Goal: Information Seeking & Learning: Learn about a topic

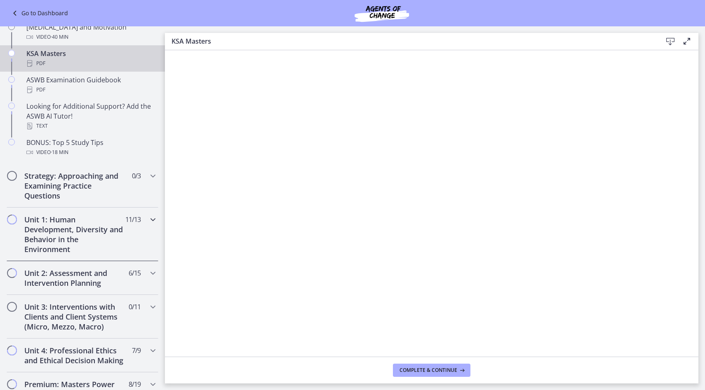
scroll to position [348, 0]
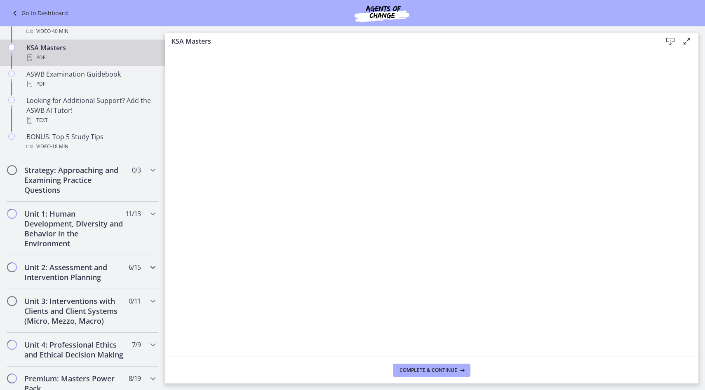
click at [65, 269] on h2 "Unit 2: Assessment and Intervention Planning" at bounding box center [74, 273] width 101 height 20
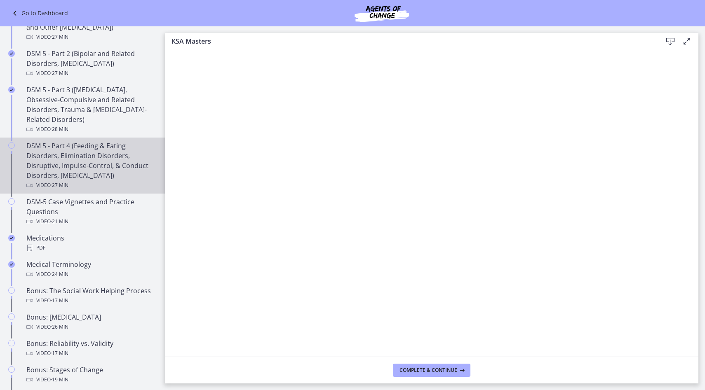
scroll to position [396, 0]
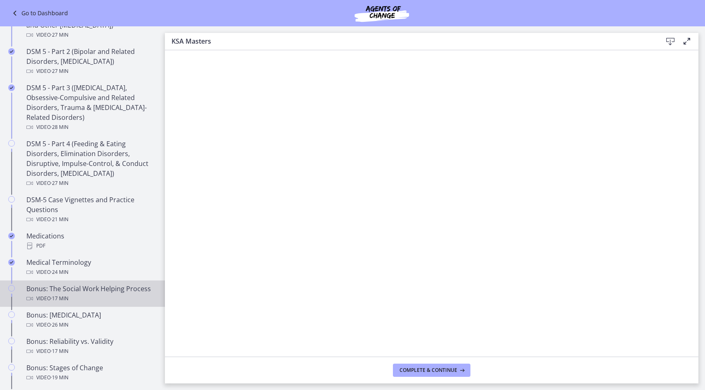
click at [105, 298] on div "Video · 17 min" at bounding box center [90, 299] width 129 height 10
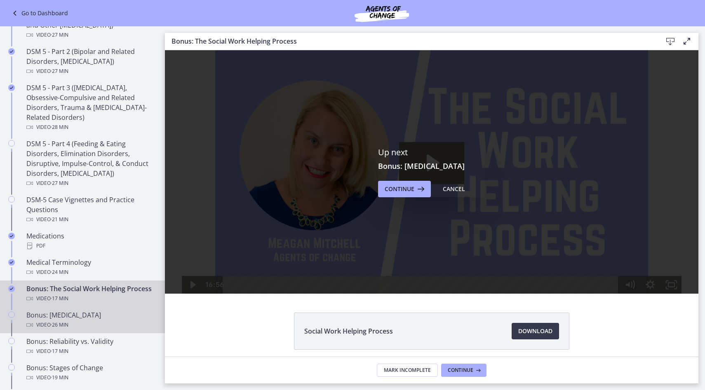
click at [86, 326] on div "Video · 26 min" at bounding box center [90, 325] width 129 height 10
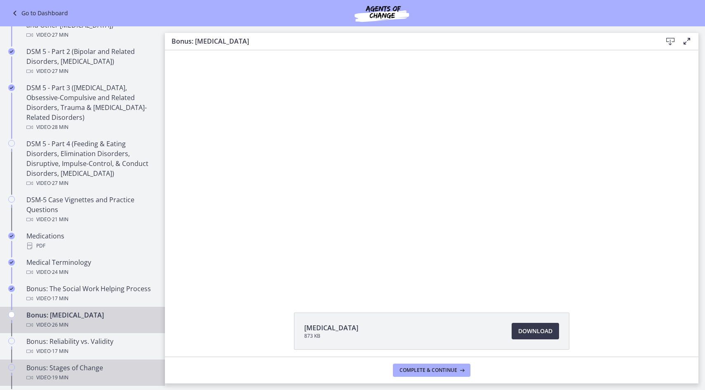
click at [81, 362] on link "Bonus: Stages of Change Video · 19 min" at bounding box center [82, 373] width 165 height 26
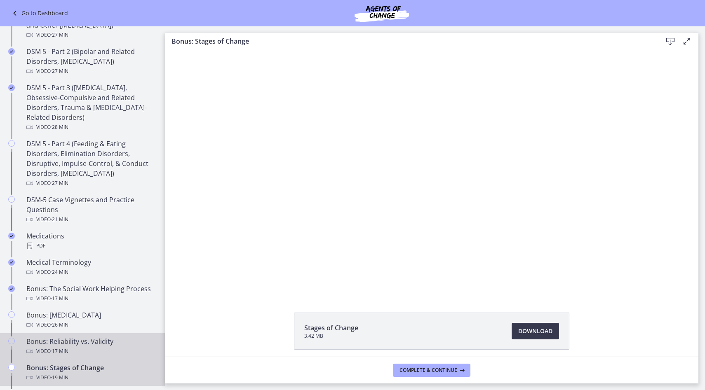
click at [80, 348] on div "Video · 17 min" at bounding box center [90, 352] width 129 height 10
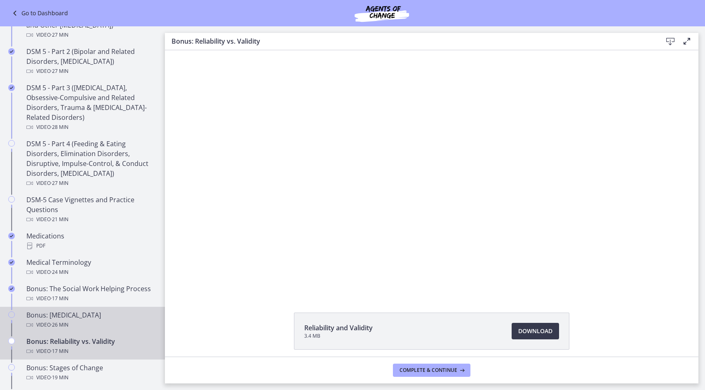
scroll to position [439, 0]
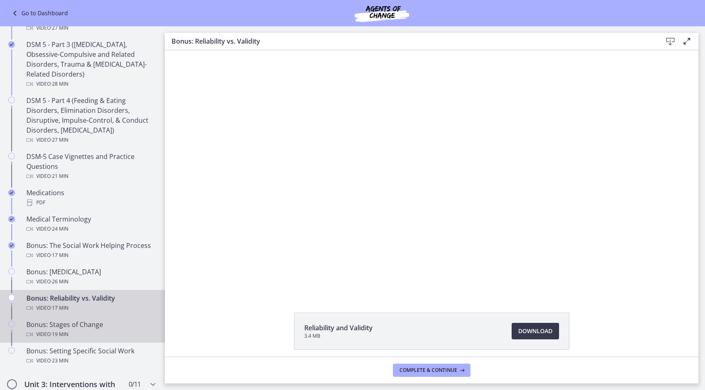
click at [105, 338] on div "Video · 19 min" at bounding box center [90, 335] width 129 height 10
click at [106, 301] on div "Bonus: Reliability vs. Validity Video · 17 min" at bounding box center [90, 304] width 129 height 20
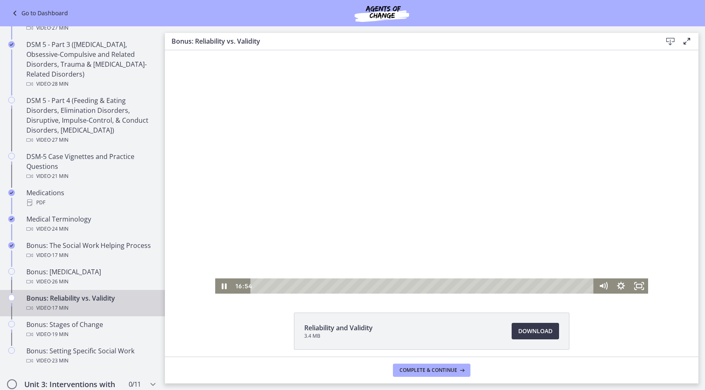
click at [257, 286] on div "Playbar" at bounding box center [423, 286] width 332 height 15
click at [338, 224] on div at bounding box center [431, 172] width 433 height 244
click at [385, 162] on div at bounding box center [431, 172] width 433 height 244
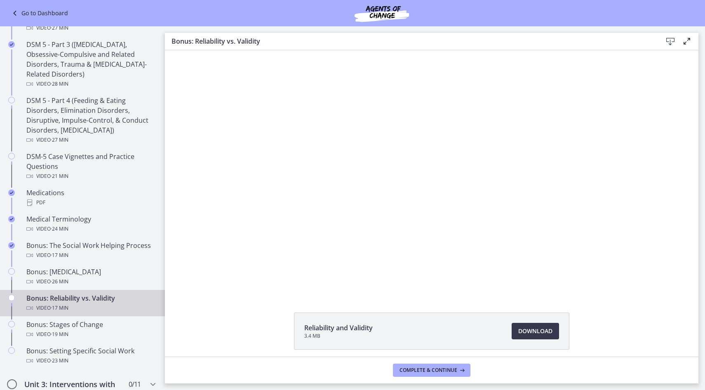
click at [385, 162] on div at bounding box center [431, 172] width 433 height 244
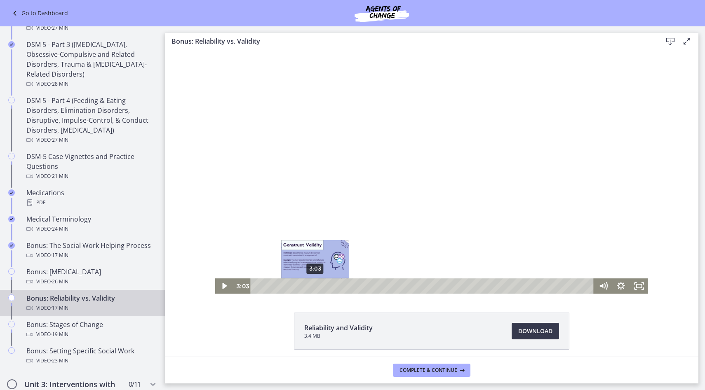
click at [315, 286] on div "3:03" at bounding box center [423, 286] width 332 height 15
click at [311, 287] on div "2:49" at bounding box center [423, 286] width 332 height 15
click at [305, 287] on div "2:31" at bounding box center [423, 286] width 332 height 15
click at [300, 287] on div "2:15" at bounding box center [423, 286] width 332 height 15
click at [293, 287] on div "1:52" at bounding box center [423, 286] width 332 height 15
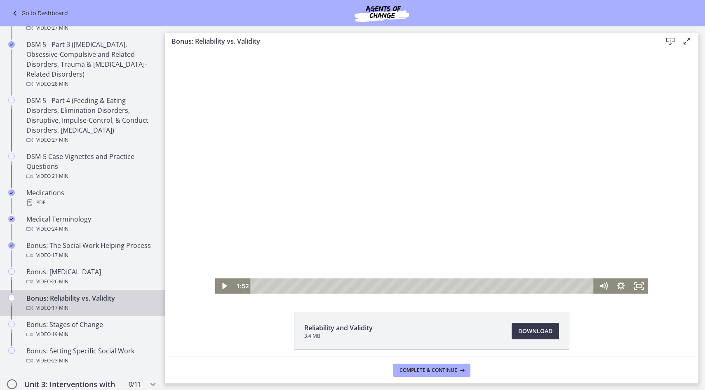
click at [357, 236] on div at bounding box center [431, 172] width 433 height 244
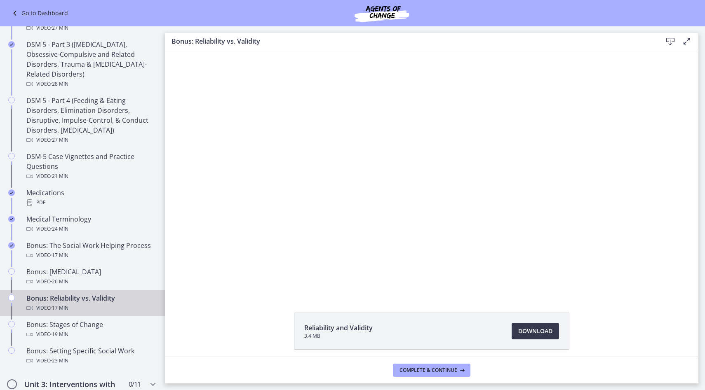
click at [357, 236] on div at bounding box center [431, 172] width 433 height 244
click at [357, 231] on div at bounding box center [431, 172] width 433 height 244
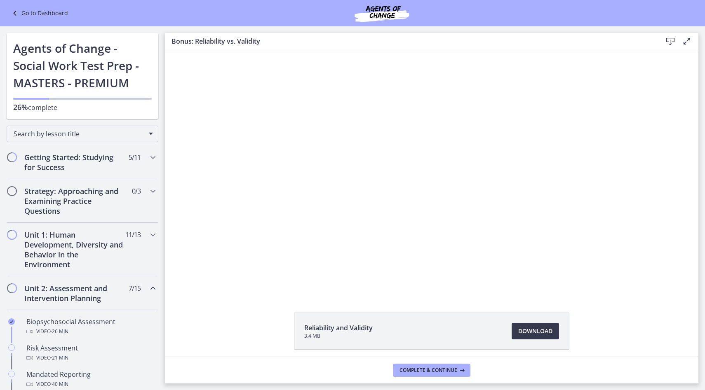
scroll to position [439, 0]
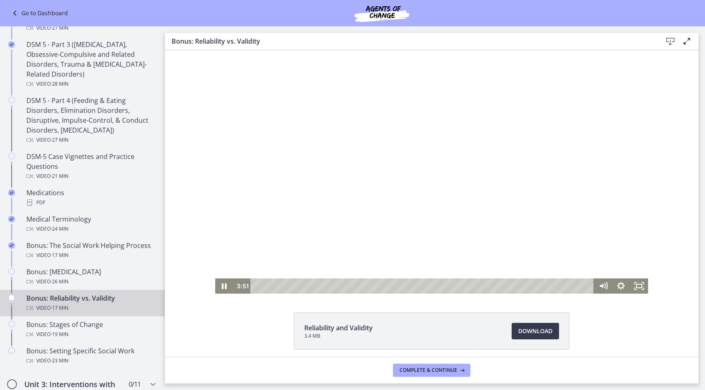
click at [388, 193] on div at bounding box center [431, 172] width 433 height 244
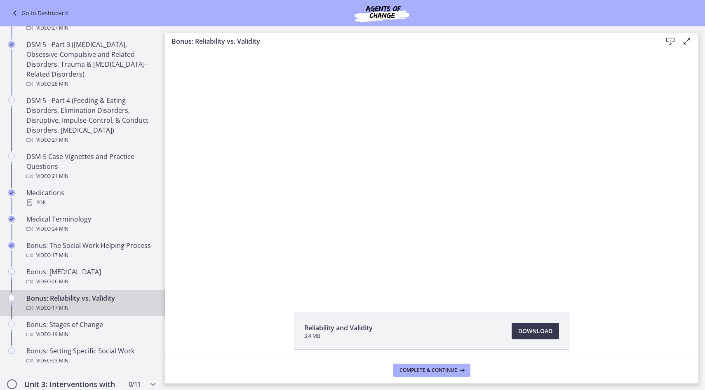
click at [388, 193] on div at bounding box center [431, 172] width 433 height 244
click at [532, 339] on link "Download Opens in a new window" at bounding box center [535, 331] width 47 height 16
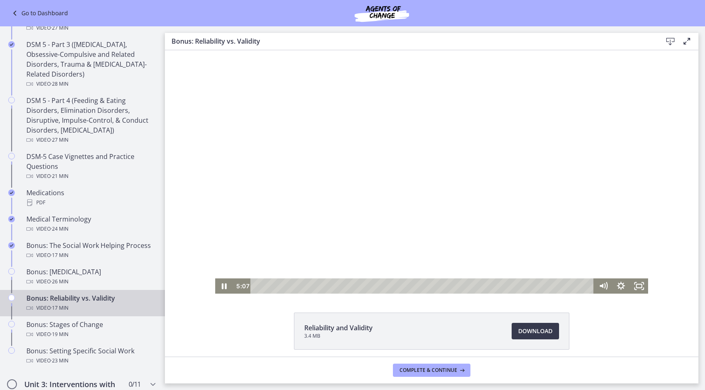
click at [353, 90] on div at bounding box center [431, 172] width 433 height 244
click at [370, 287] on div "5:51" at bounding box center [423, 286] width 332 height 15
click at [388, 288] on div "6:52" at bounding box center [423, 286] width 332 height 15
click at [381, 286] on div "6:30" at bounding box center [423, 286] width 332 height 15
click at [383, 286] on div "6:40" at bounding box center [423, 286] width 332 height 15
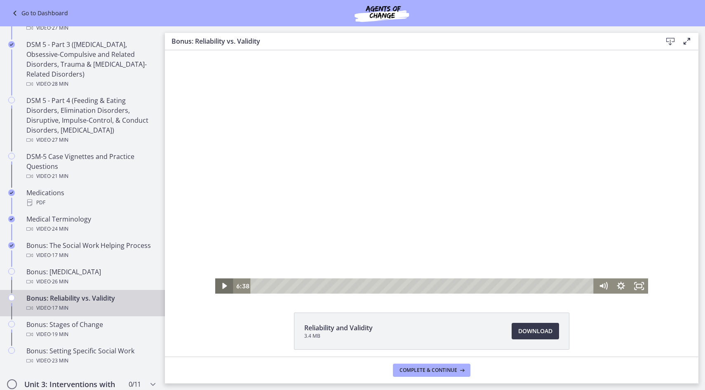
click at [223, 283] on icon "Play Video" at bounding box center [225, 286] width 18 height 15
drag, startPoint x: 223, startPoint y: 283, endPoint x: 241, endPoint y: 253, distance: 35.1
click at [225, 280] on icon "Pause" at bounding box center [224, 286] width 18 height 15
click at [401, 232] on div at bounding box center [431, 172] width 433 height 244
click at [439, 285] on div "9:35" at bounding box center [423, 286] width 332 height 15
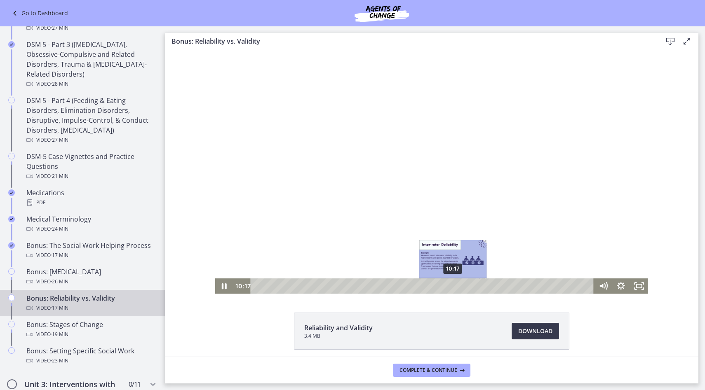
click at [453, 288] on div "10:17" at bounding box center [423, 286] width 332 height 15
click at [453, 286] on div "10:16" at bounding box center [423, 286] width 332 height 15
click at [465, 287] on div "10:54" at bounding box center [423, 286] width 332 height 15
click at [458, 236] on div at bounding box center [431, 172] width 433 height 244
click at [449, 219] on div at bounding box center [431, 172] width 433 height 244
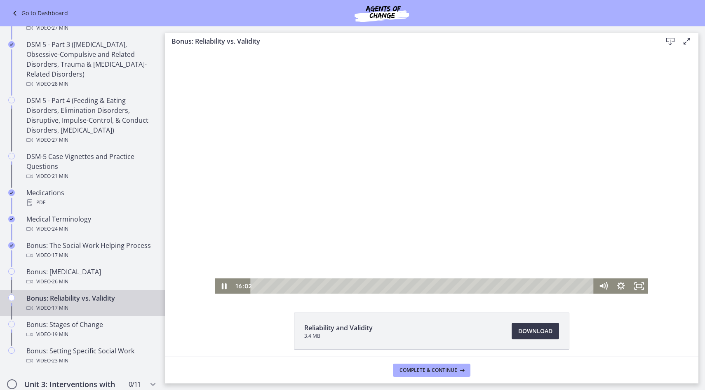
click at [515, 294] on div "Reliability and Validity 3.4 MB Download Opens in a new window" at bounding box center [431, 203] width 533 height 307
click at [516, 286] on div "13:36" at bounding box center [423, 286] width 332 height 15
click at [512, 286] on div "13:22" at bounding box center [423, 286] width 332 height 15
click at [336, 207] on div at bounding box center [431, 172] width 433 height 244
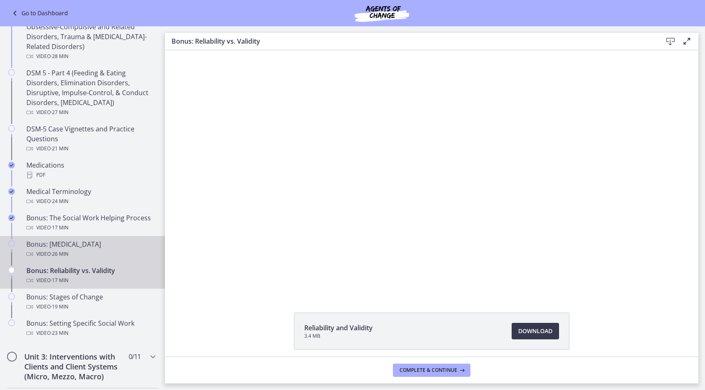
scroll to position [476, 0]
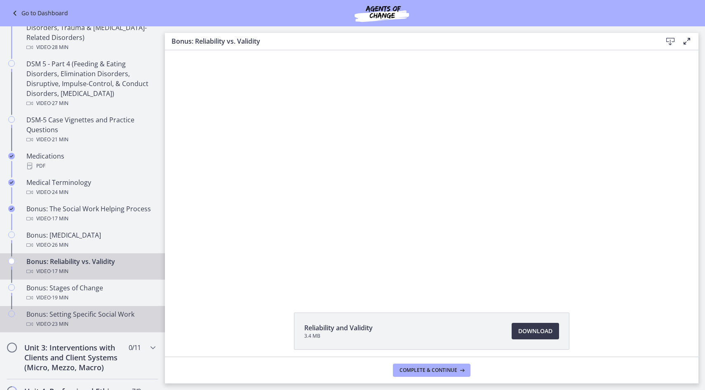
click at [86, 321] on div "Video · 23 min" at bounding box center [90, 324] width 129 height 10
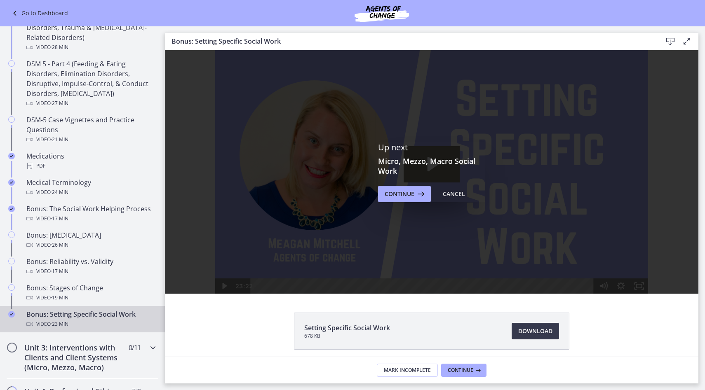
click at [71, 355] on h2 "Unit 3: Interventions with Clients and Client Systems (Micro, Mezzo, Macro)" at bounding box center [74, 358] width 101 height 30
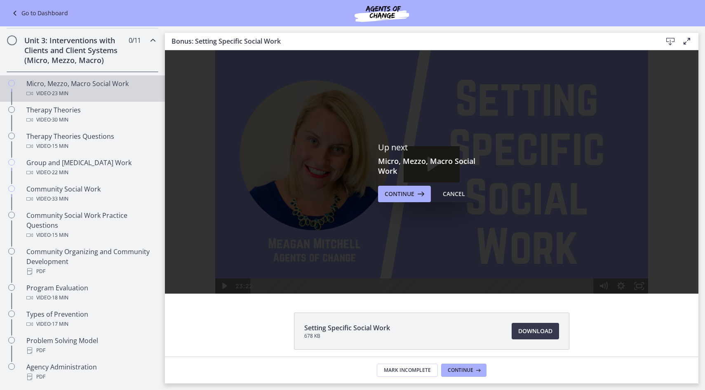
scroll to position [279, 0]
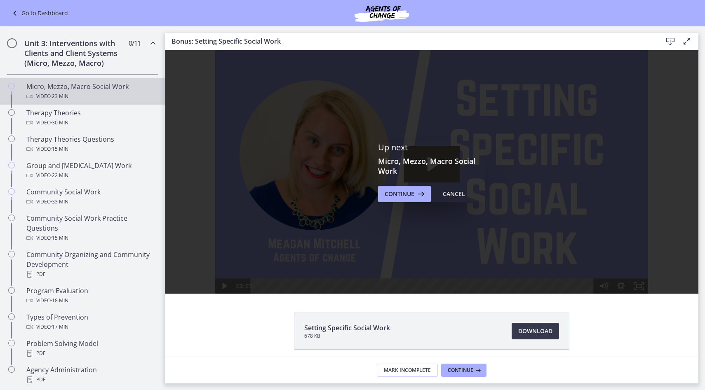
click at [76, 90] on div "Micro, Mezzo, Macro Social Work Video · 23 min" at bounding box center [90, 92] width 129 height 20
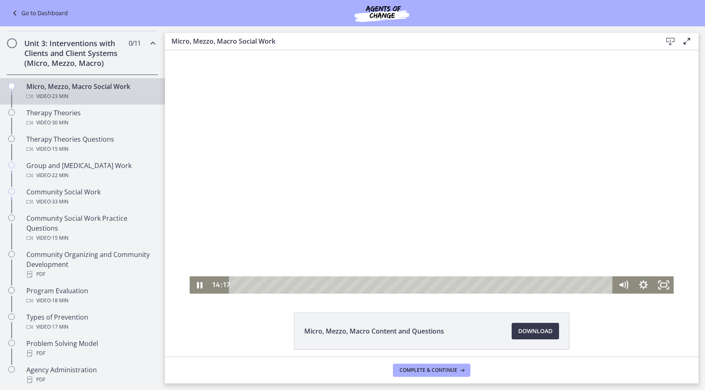
click at [381, 243] on div at bounding box center [432, 172] width 484 height 244
click at [374, 234] on div at bounding box center [432, 172] width 484 height 244
click at [489, 286] on div "15:17" at bounding box center [422, 285] width 371 height 17
click at [491, 286] on div "15:26" at bounding box center [422, 285] width 371 height 17
click at [498, 286] on div "15:48" at bounding box center [422, 285] width 371 height 17
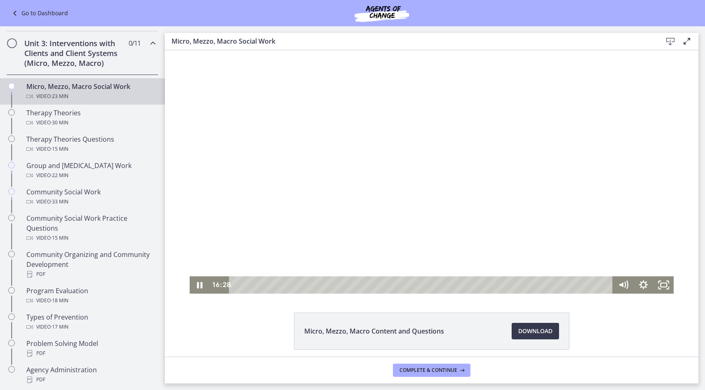
click at [390, 200] on div at bounding box center [432, 172] width 484 height 244
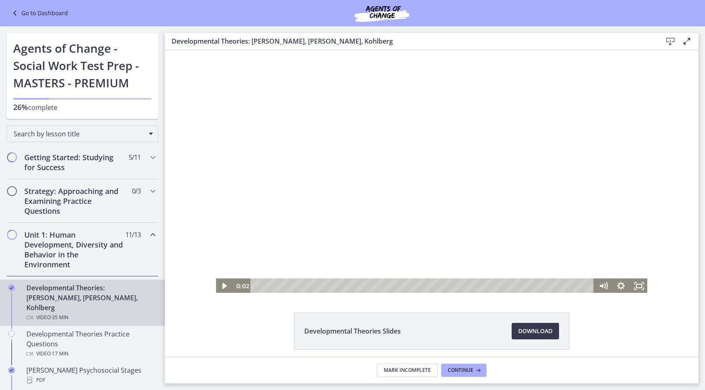
scroll to position [22, 0]
